Goal: Information Seeking & Learning: Learn about a topic

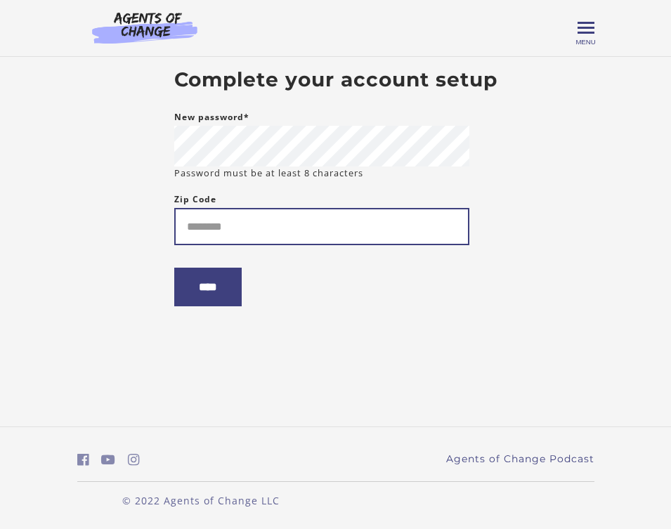
click at [259, 228] on input "Zip Code" at bounding box center [321, 226] width 295 height 37
type input "*****"
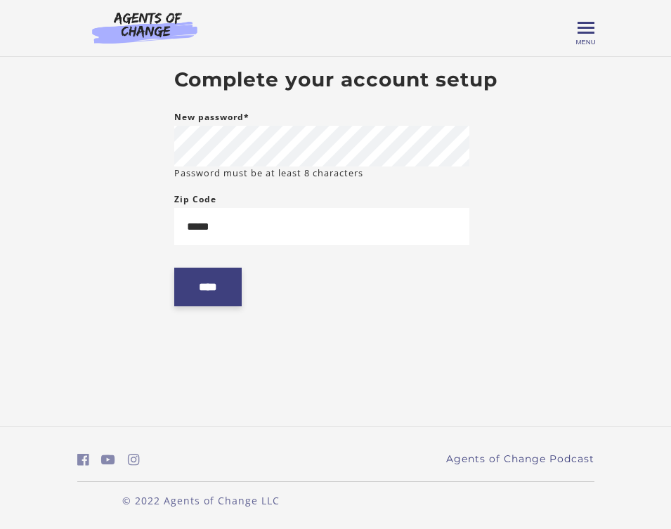
click at [216, 295] on input "****" at bounding box center [207, 287] width 67 height 39
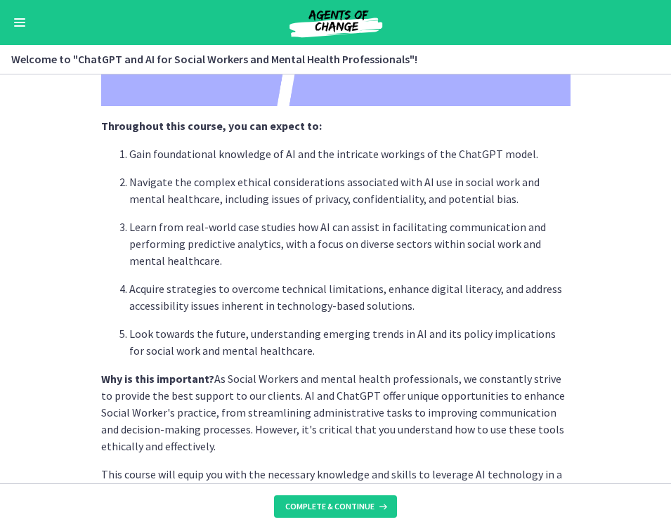
scroll to position [665, 0]
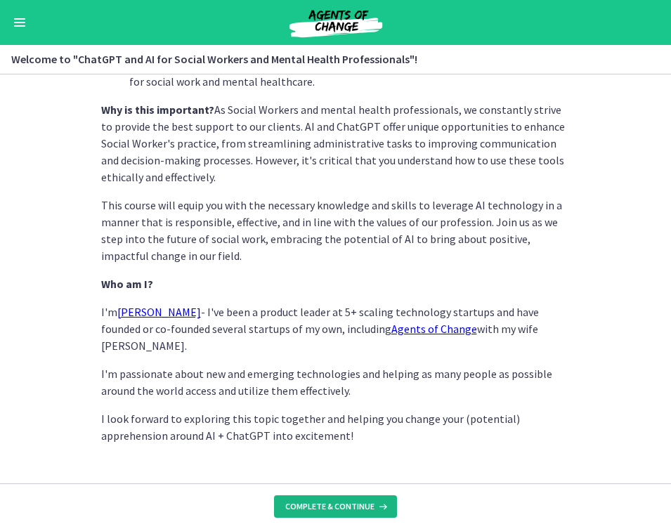
click at [360, 511] on span "Complete & continue" at bounding box center [329, 506] width 89 height 11
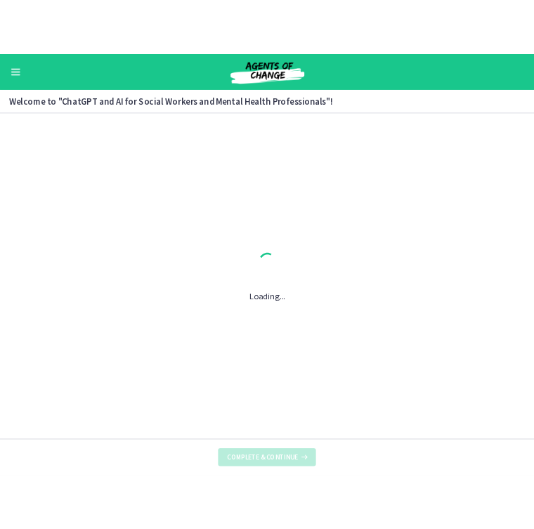
scroll to position [0, 0]
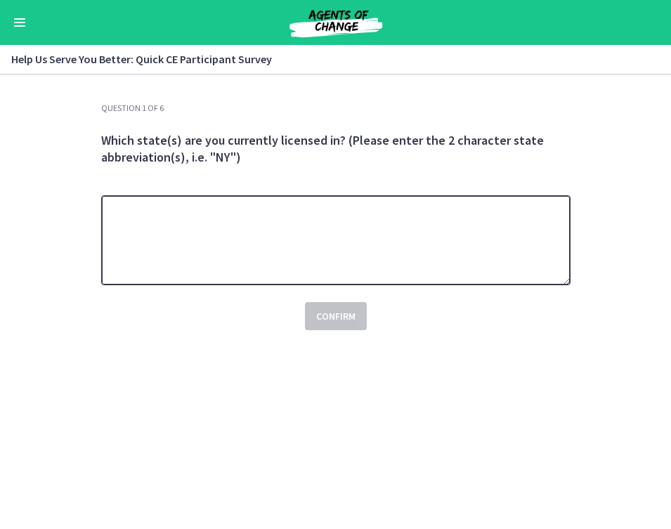
click at [381, 240] on textarea at bounding box center [335, 240] width 469 height 90
type textarea "*******"
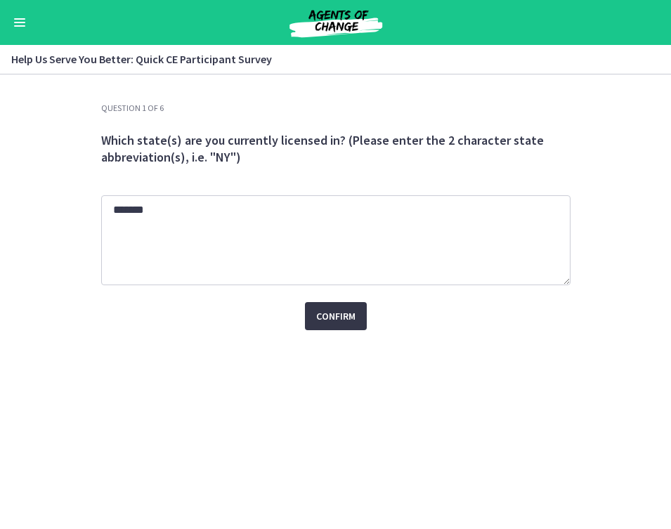
click at [348, 313] on span "Confirm" at bounding box center [335, 316] width 39 height 17
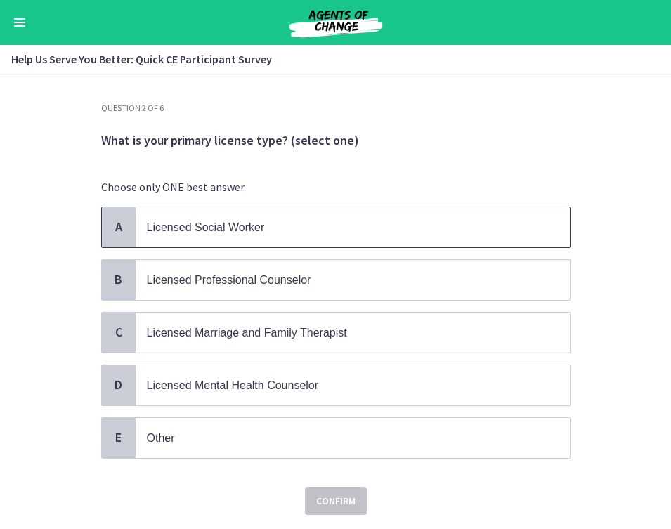
click at [349, 237] on span "Licensed Social Worker" at bounding box center [353, 227] width 434 height 40
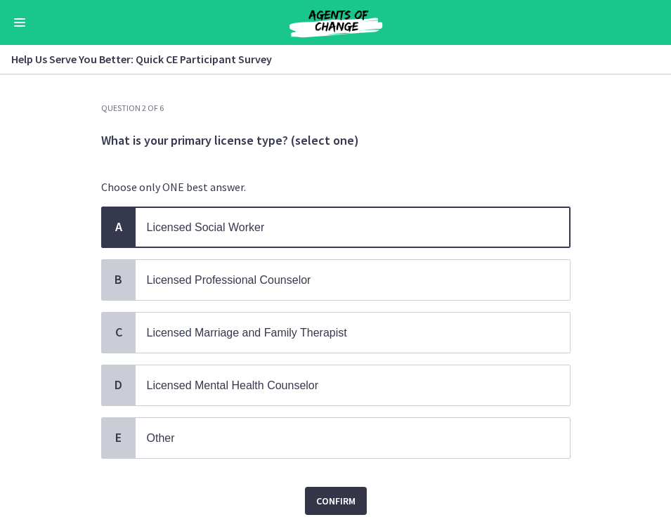
click at [327, 496] on span "Confirm" at bounding box center [335, 500] width 39 height 17
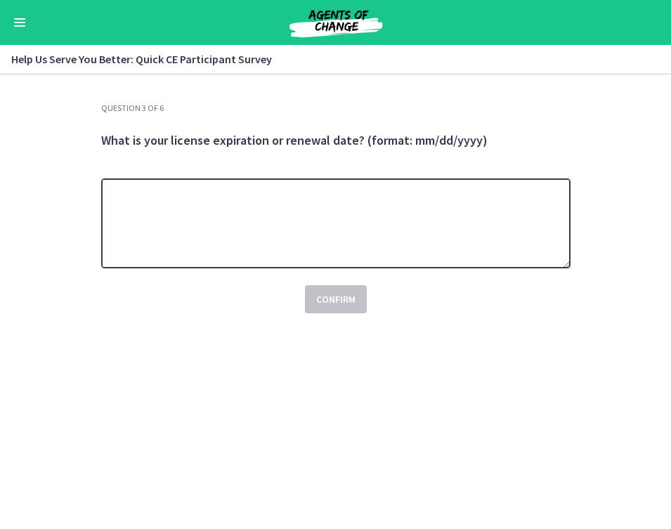
click at [294, 228] on textarea at bounding box center [335, 223] width 469 height 90
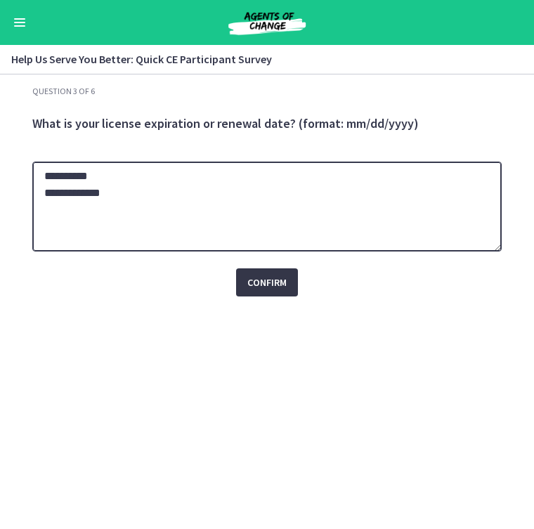
type textarea "**********"
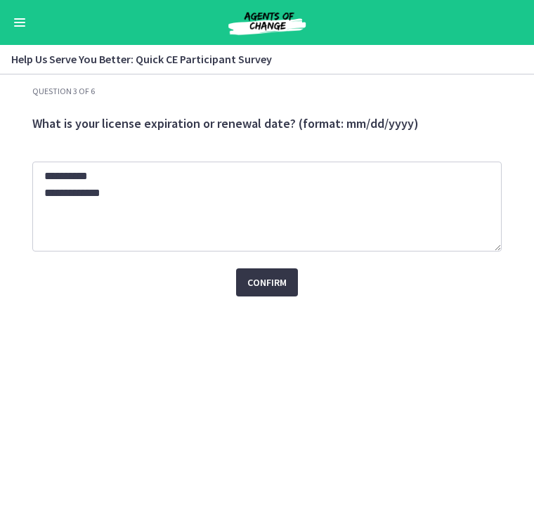
click at [268, 285] on span "Confirm" at bounding box center [266, 282] width 39 height 17
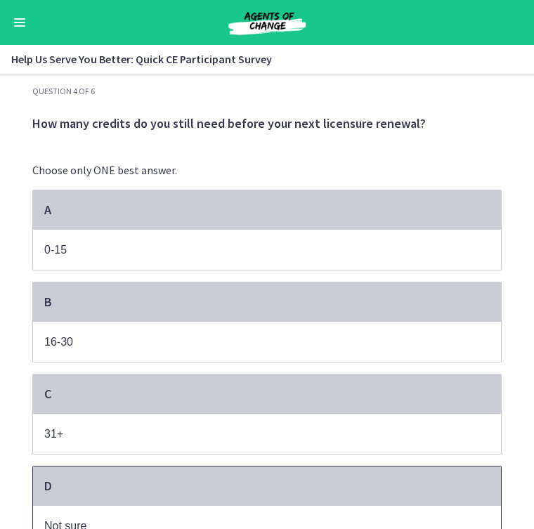
click at [148, 497] on div "D" at bounding box center [267, 485] width 468 height 39
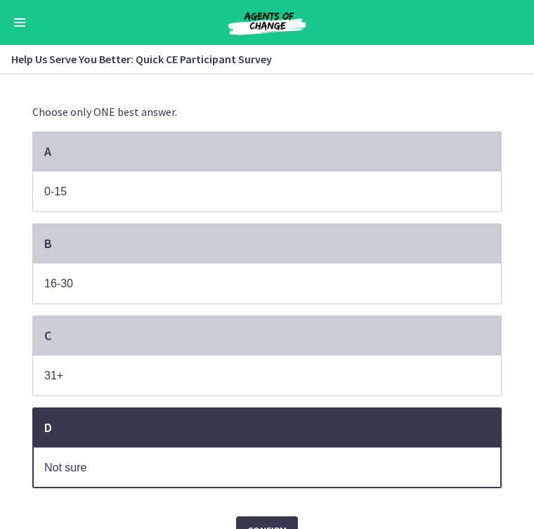
scroll to position [85, 0]
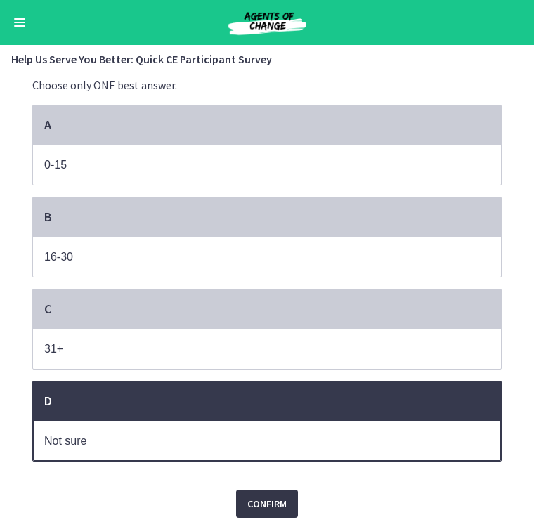
click at [280, 508] on span "Confirm" at bounding box center [266, 503] width 39 height 17
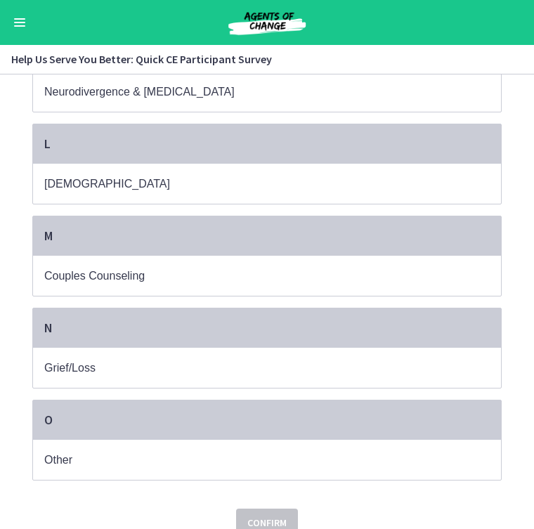
scroll to position [1097, 0]
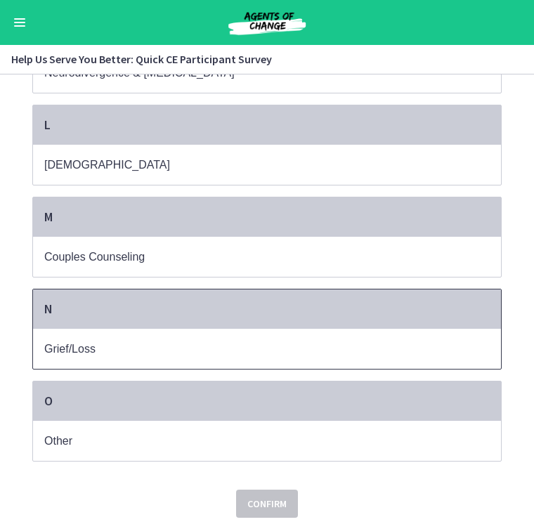
click at [182, 360] on span "Grief/Loss" at bounding box center [267, 349] width 468 height 40
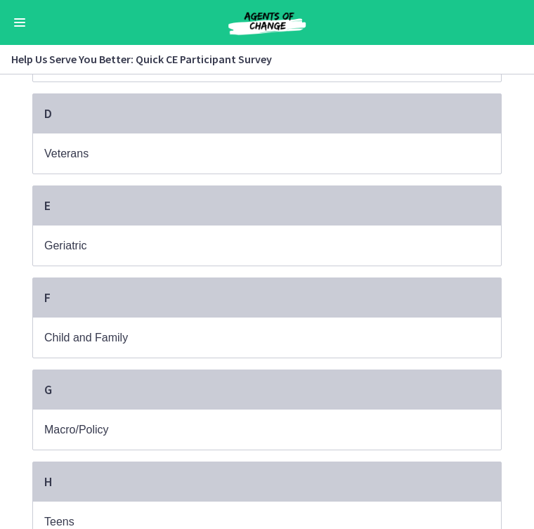
scroll to position [362, 0]
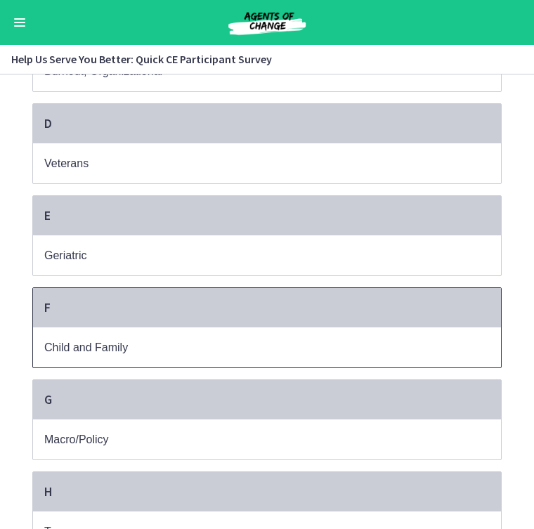
click at [190, 358] on span "Child and Family" at bounding box center [267, 347] width 468 height 40
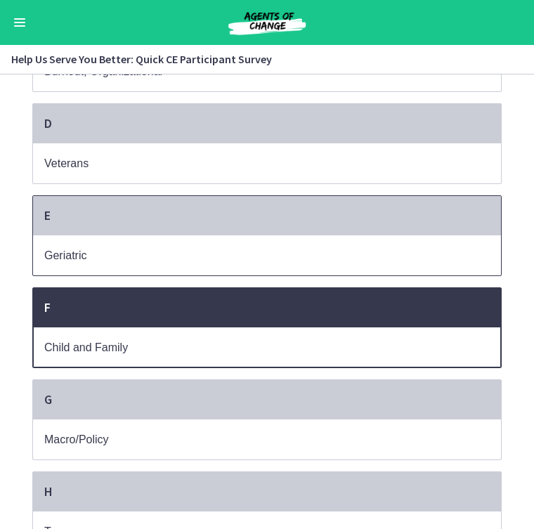
click at [214, 255] on p "Geriatric" at bounding box center [252, 256] width 417 height 18
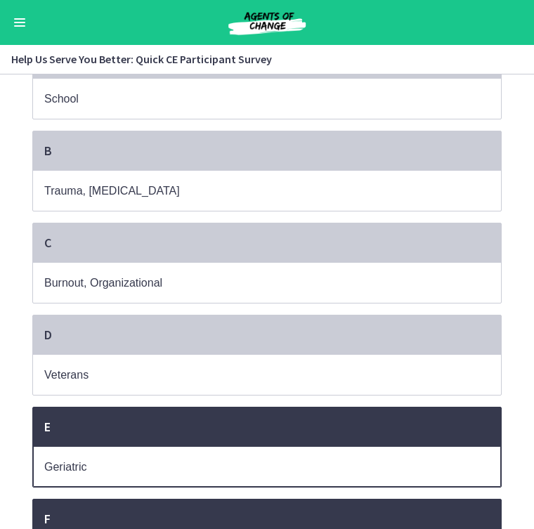
scroll to position [115, 0]
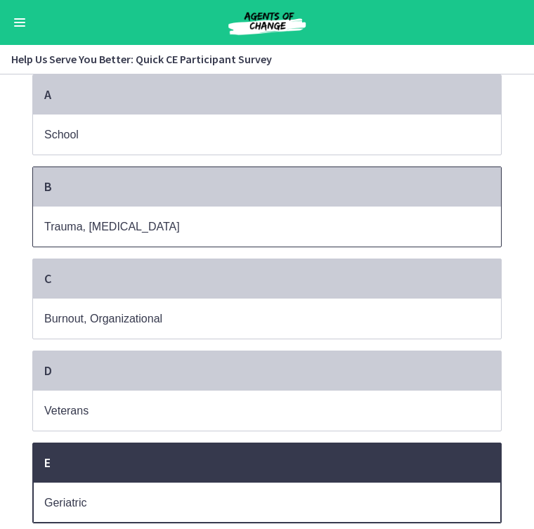
click at [303, 207] on span "Trauma, PTSD" at bounding box center [267, 227] width 468 height 40
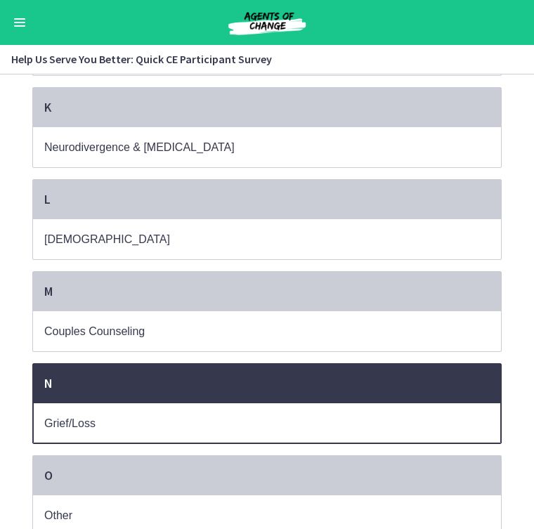
scroll to position [1097, 0]
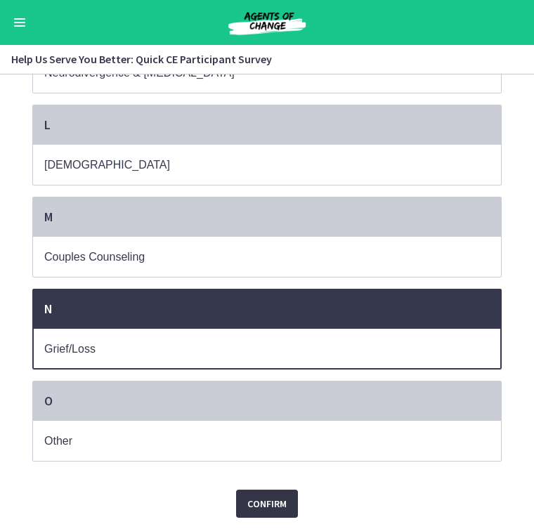
click at [255, 506] on span "Confirm" at bounding box center [266, 503] width 39 height 17
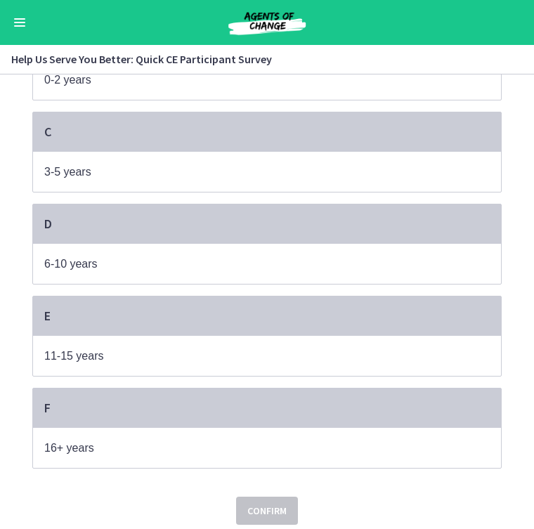
scroll to position [269, 0]
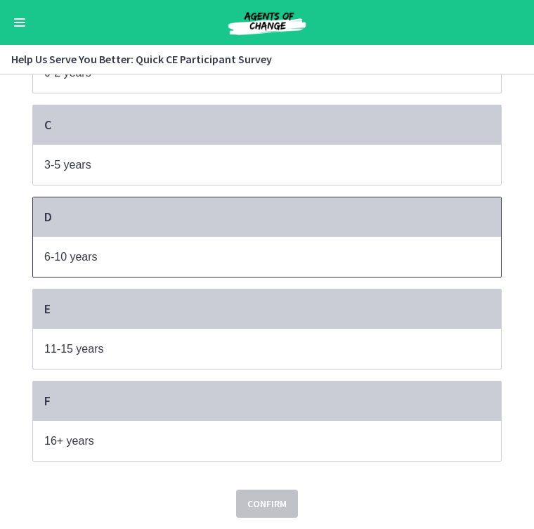
click at [247, 268] on span "6-10 years" at bounding box center [267, 257] width 468 height 40
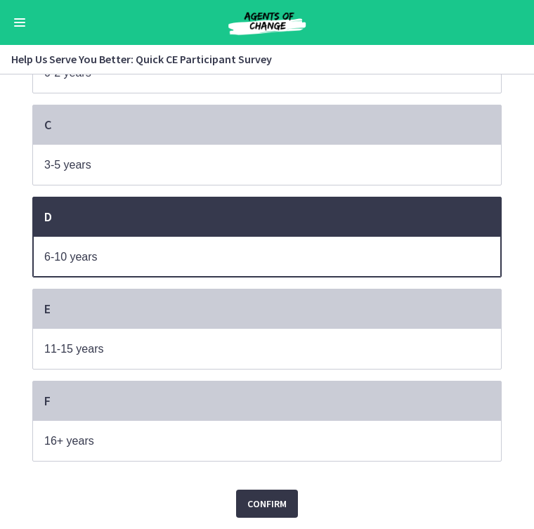
click at [251, 514] on button "Confirm" at bounding box center [267, 504] width 62 height 28
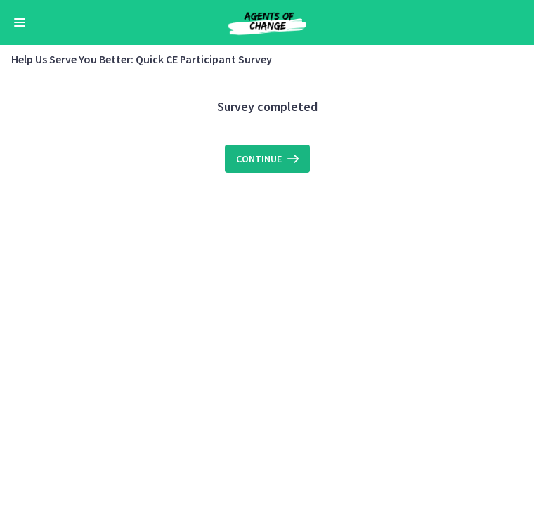
scroll to position [0, 0]
click at [296, 166] on icon at bounding box center [292, 158] width 20 height 17
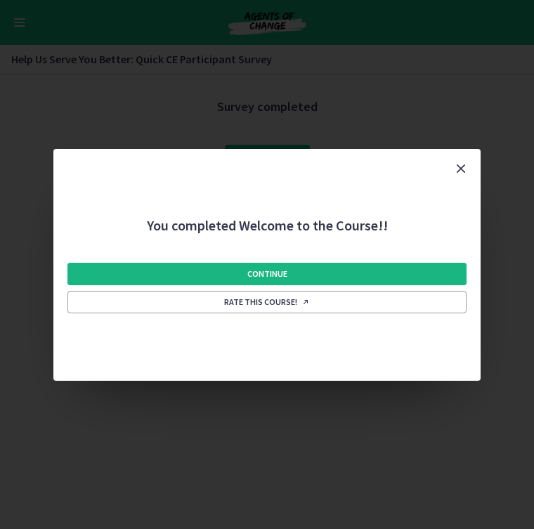
click at [253, 268] on span "Continue" at bounding box center [267, 273] width 40 height 11
